Goal: Information Seeking & Learning: Check status

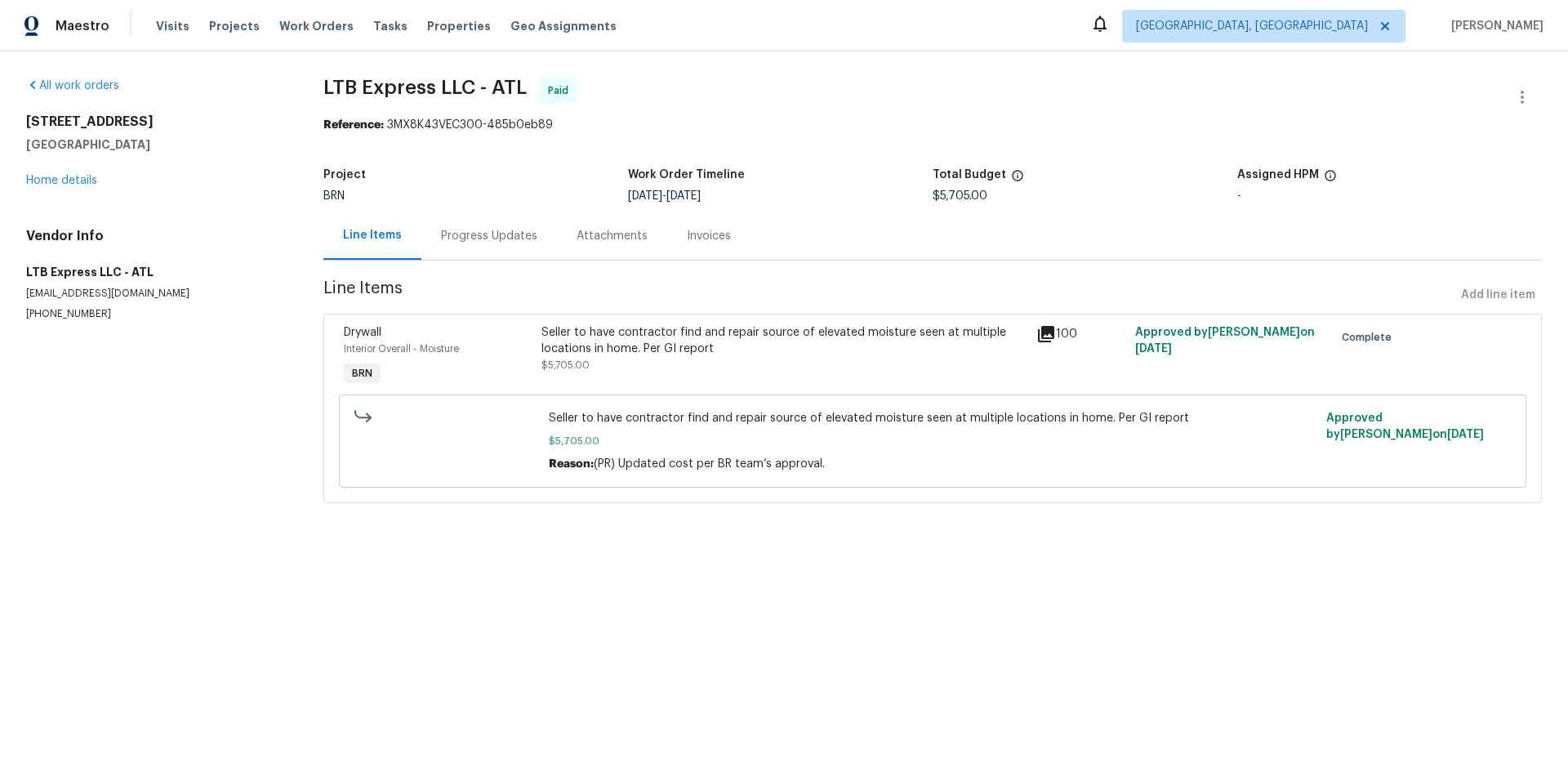
click at [475, 246] on div "Progress Updates" at bounding box center [489, 236] width 135 height 48
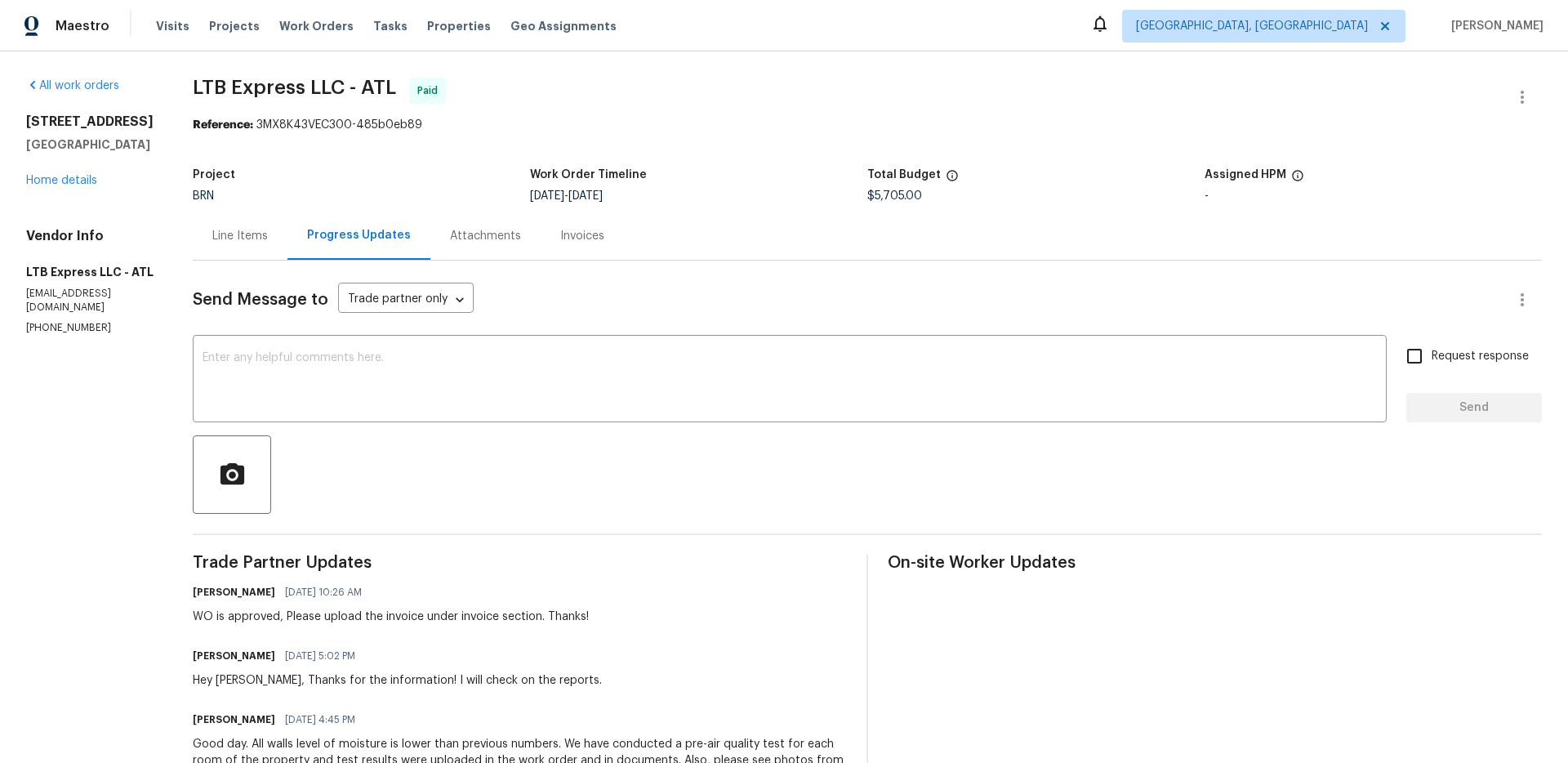
click at [451, 233] on div "Attachments" at bounding box center [485, 236] width 71 height 16
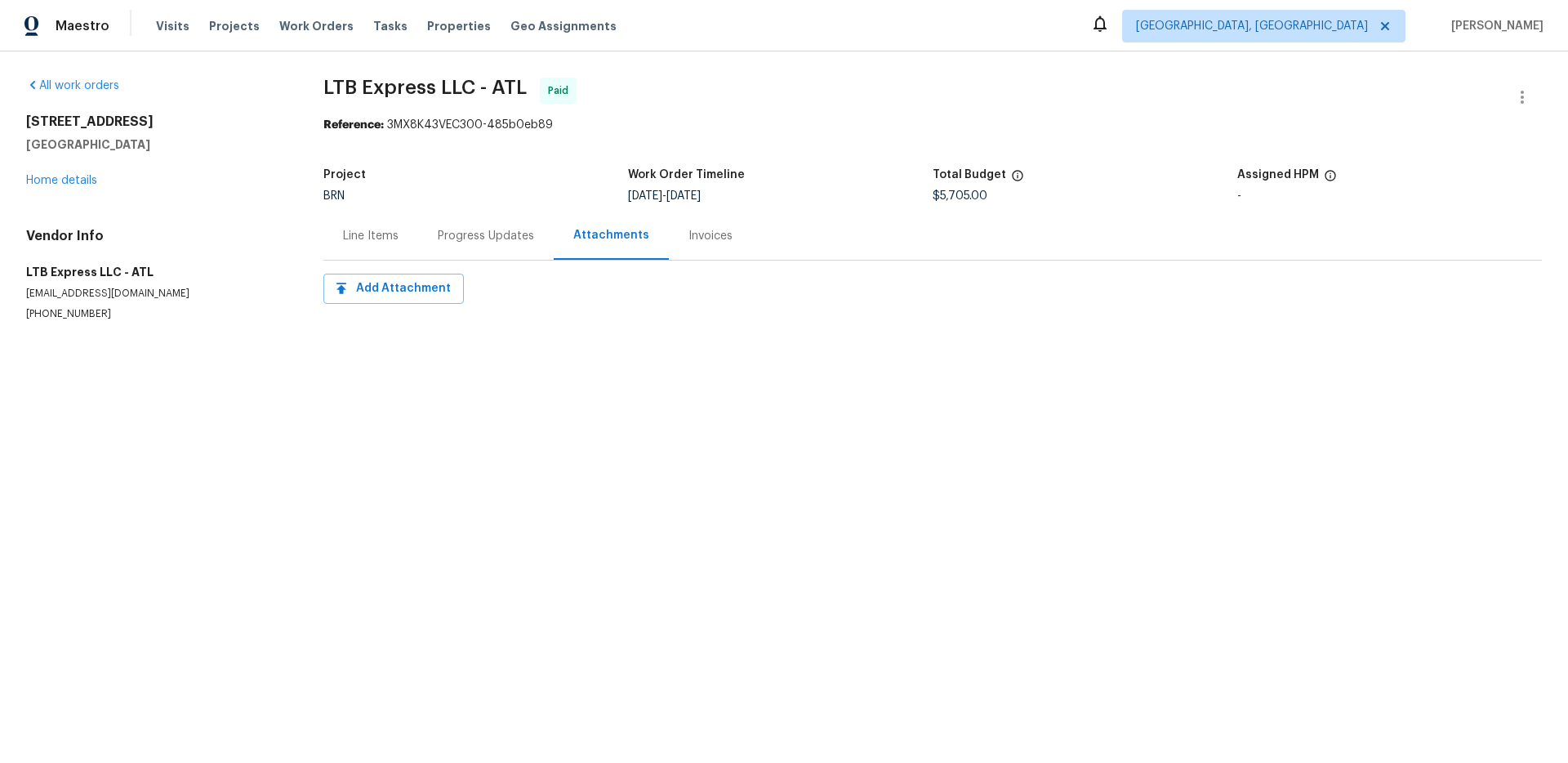
drag, startPoint x: 369, startPoint y: 244, endPoint x: 400, endPoint y: 266, distance: 38.0
click at [369, 244] on div "Line Items" at bounding box center [371, 236] width 95 height 48
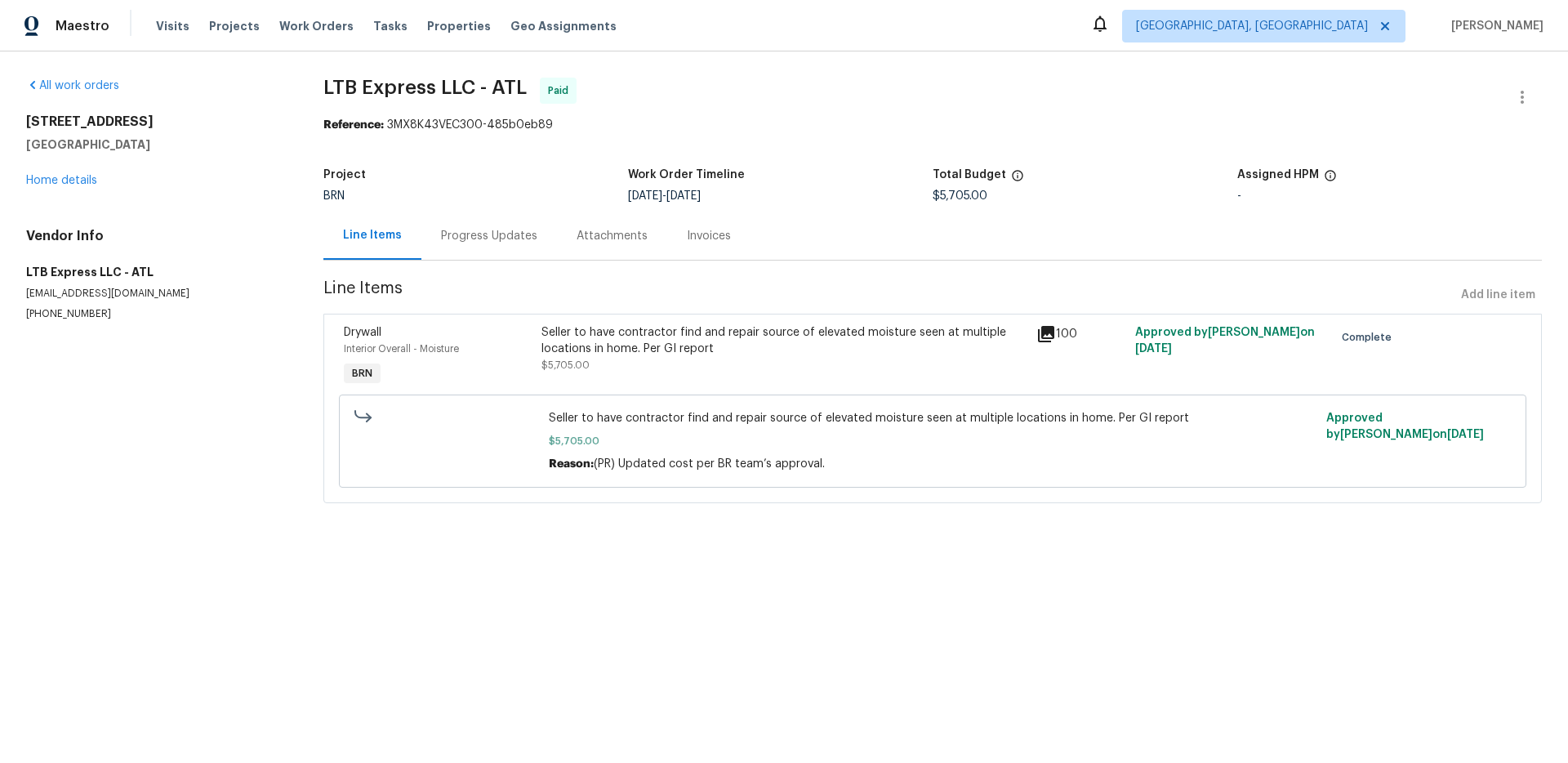
click at [891, 341] on div "Seller to have contractor find and repair source of elevated moisture seen at m…" at bounding box center [784, 340] width 485 height 32
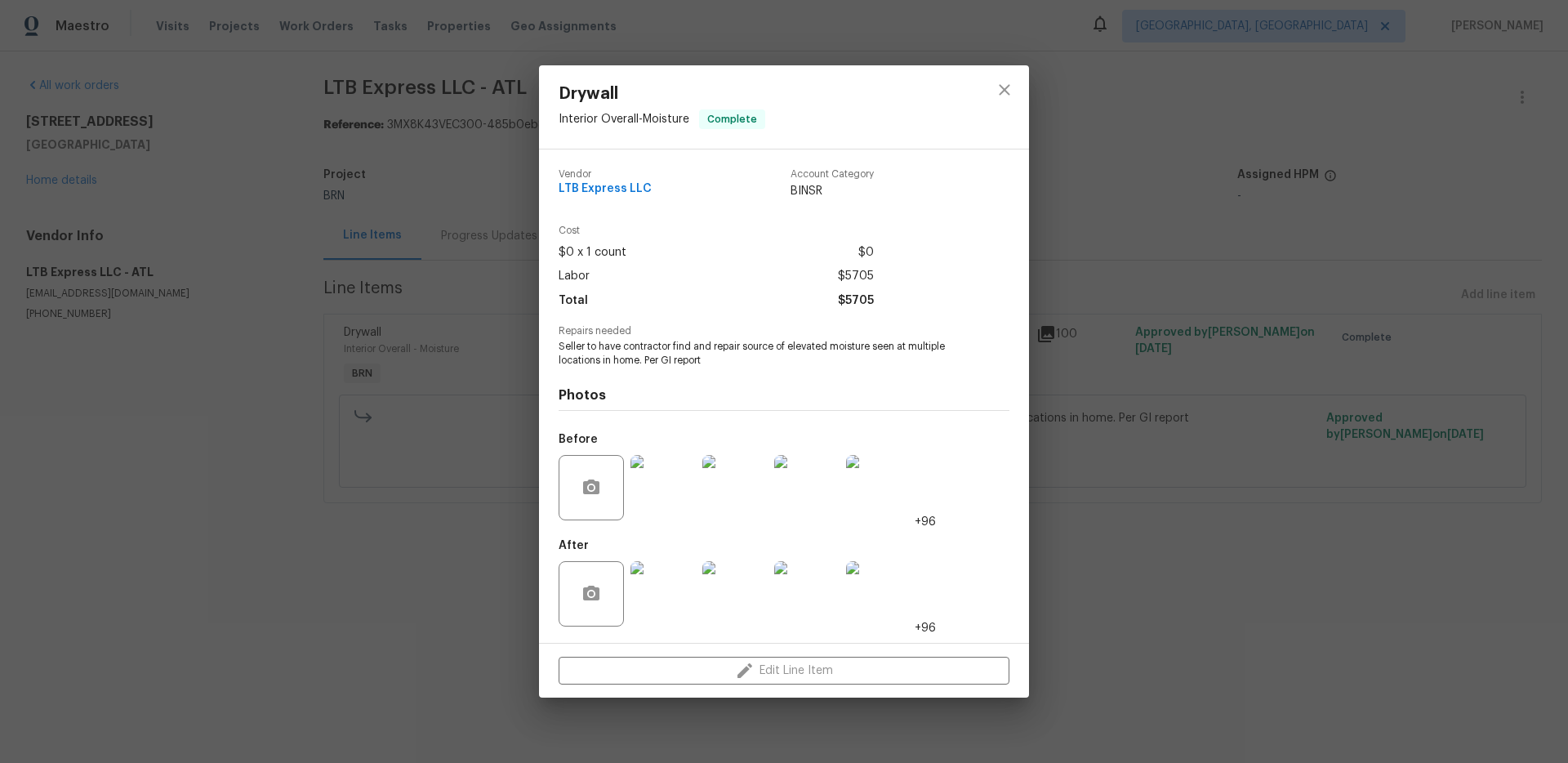
click at [1152, 570] on div "Drywall Interior Overall - Moisture Complete Vendor LTB Express LLC Account Cat…" at bounding box center [784, 382] width 1568 height 763
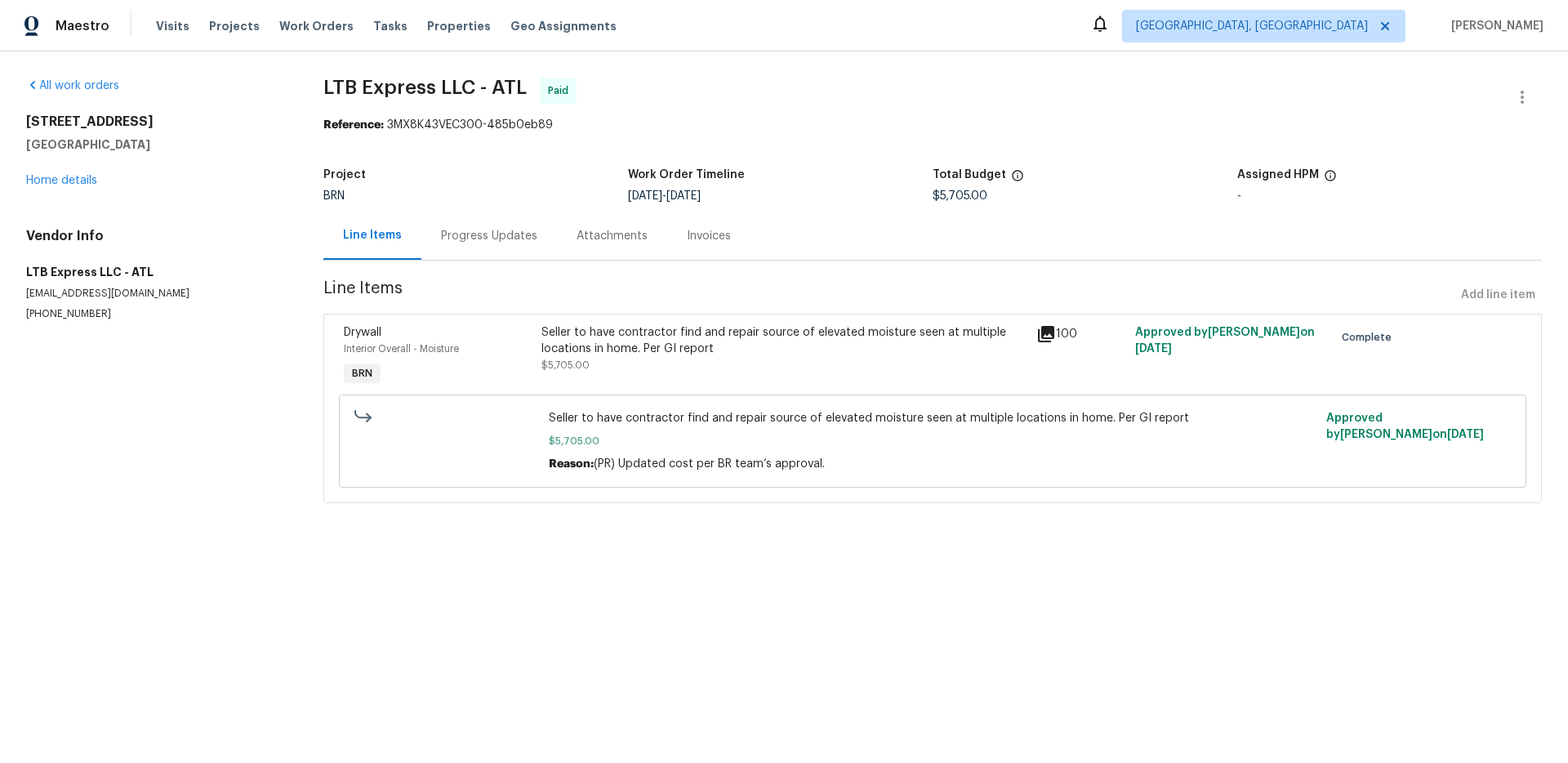
click at [757, 343] on div "Seller to have contractor find and repair source of elevated moisture seen at m…" at bounding box center [784, 340] width 485 height 32
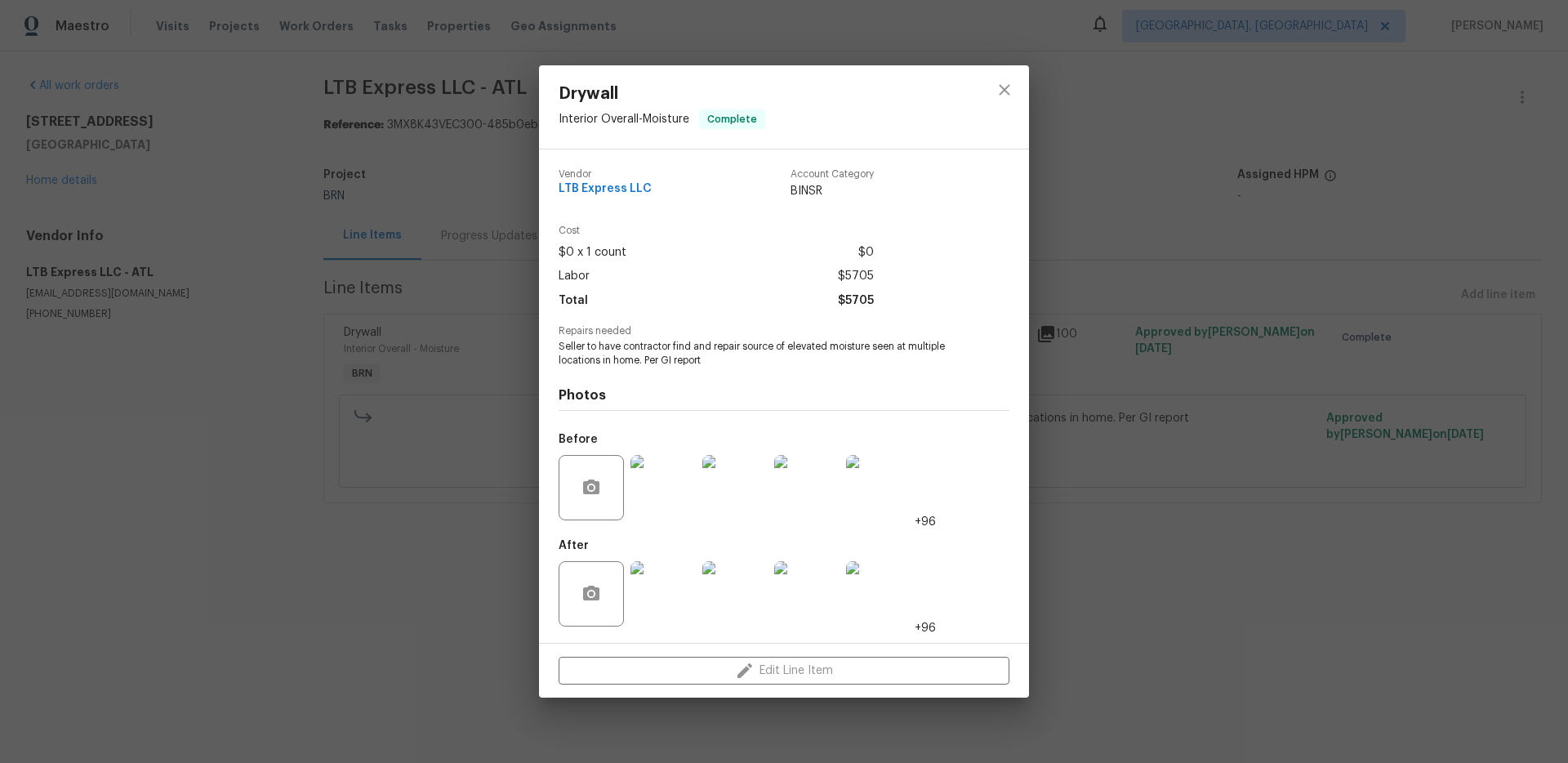
click at [897, 598] on img at bounding box center [878, 594] width 65 height 65
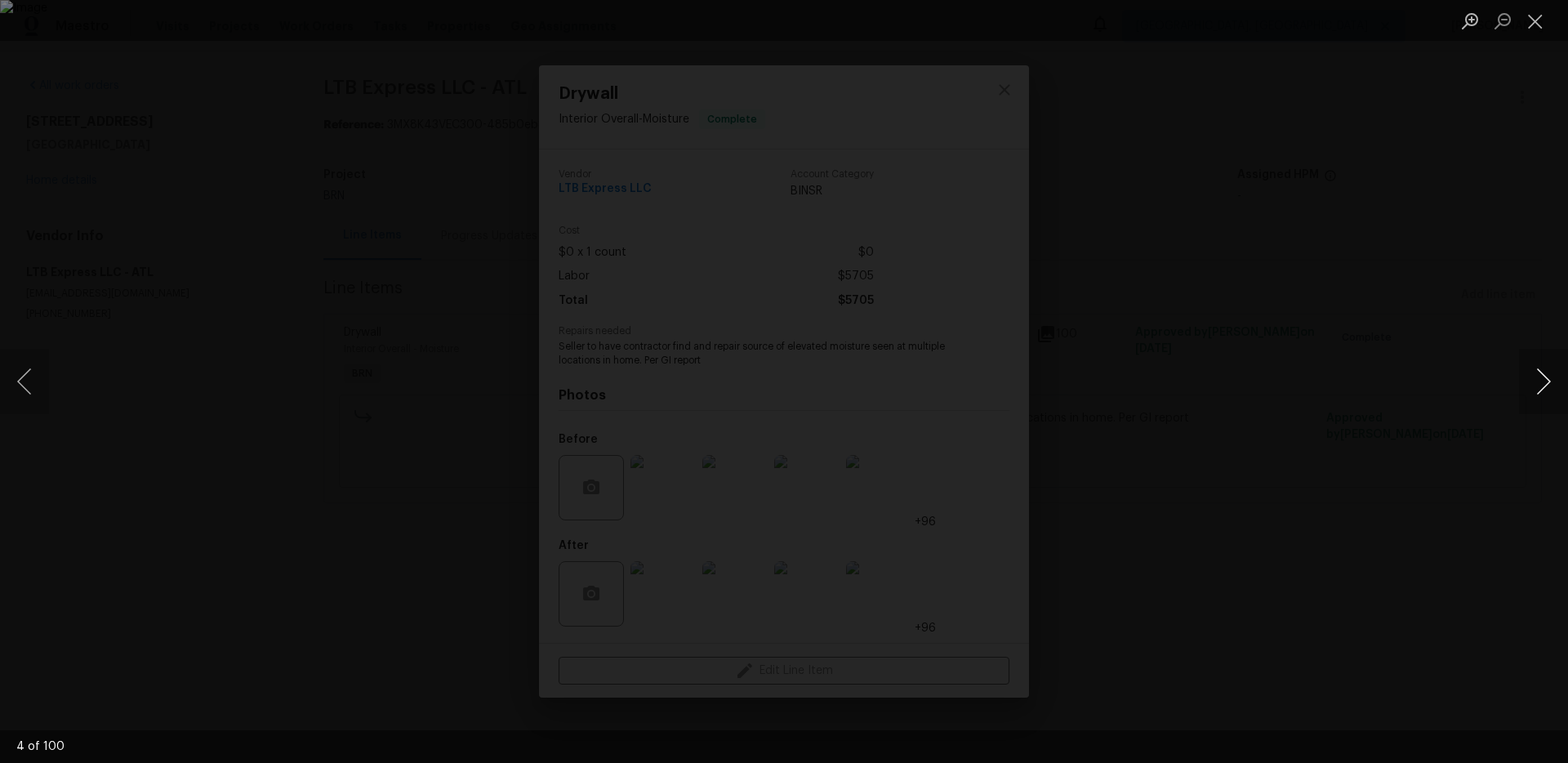
click at [1543, 376] on button "Next image" at bounding box center [1543, 381] width 49 height 65
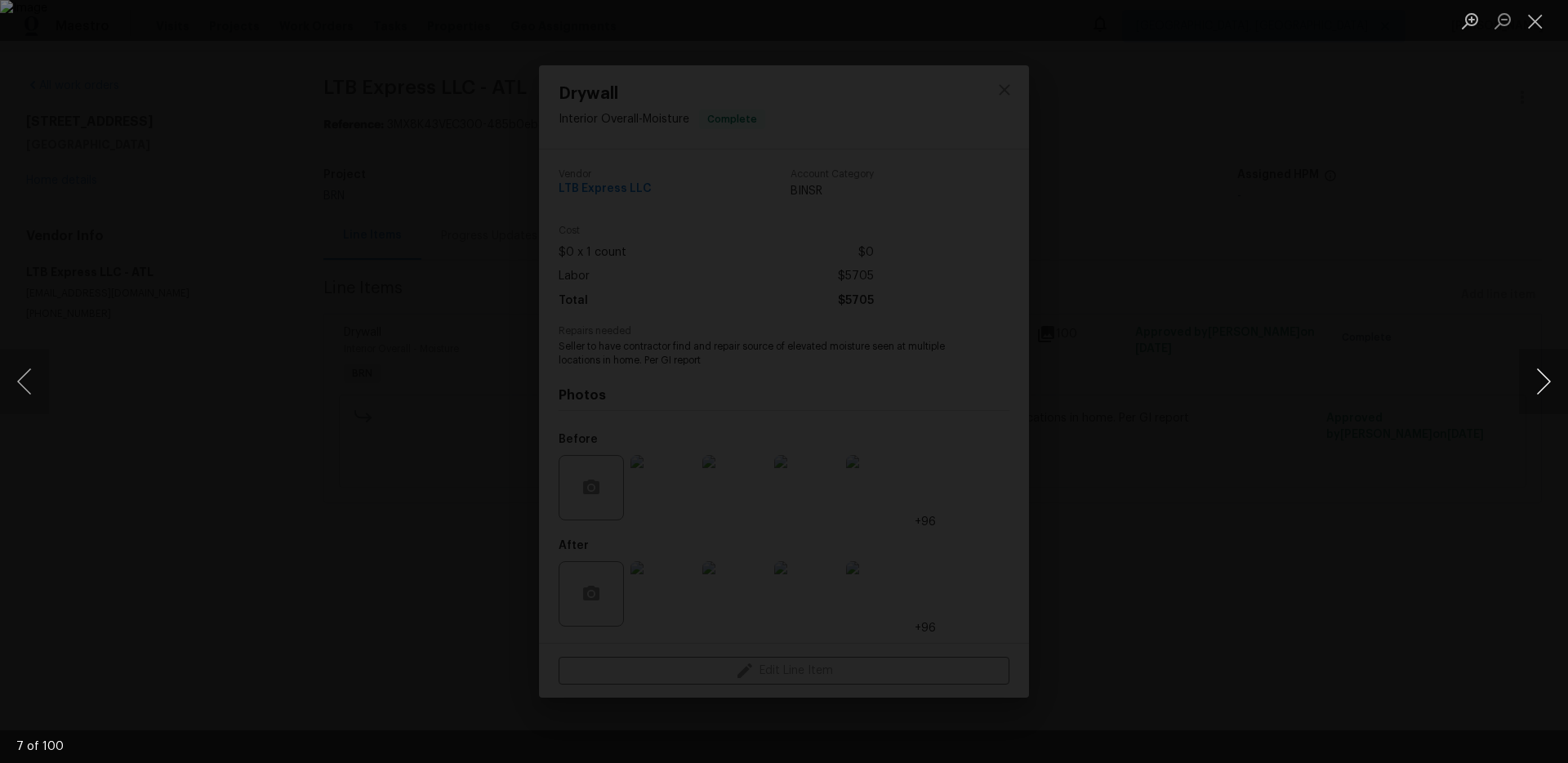
click at [1543, 376] on button "Next image" at bounding box center [1543, 381] width 49 height 65
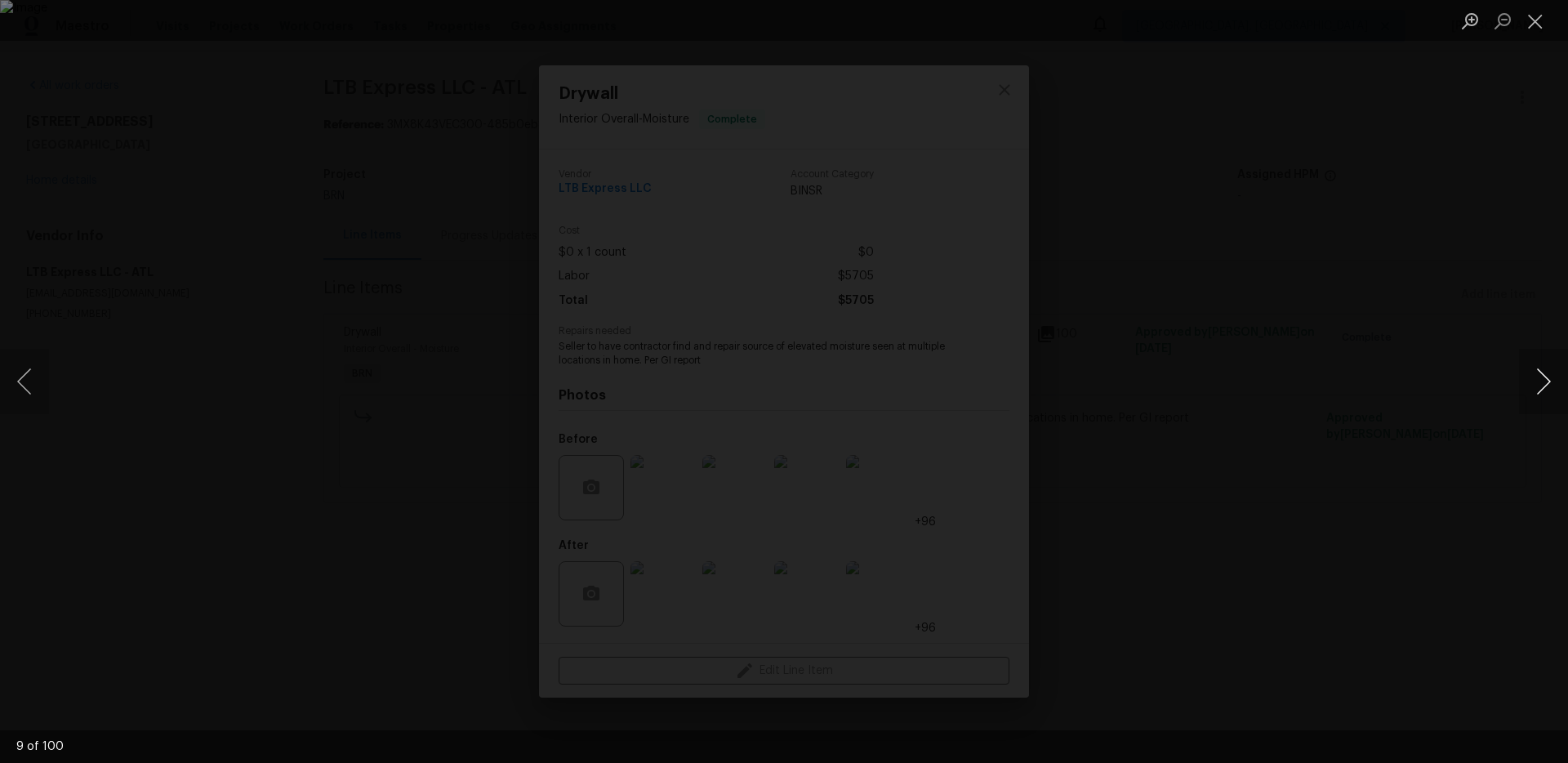
click at [1543, 376] on button "Next image" at bounding box center [1543, 381] width 49 height 65
click at [1358, 339] on div "Lightbox" at bounding box center [784, 382] width 1568 height 763
